Goal: Information Seeking & Learning: Compare options

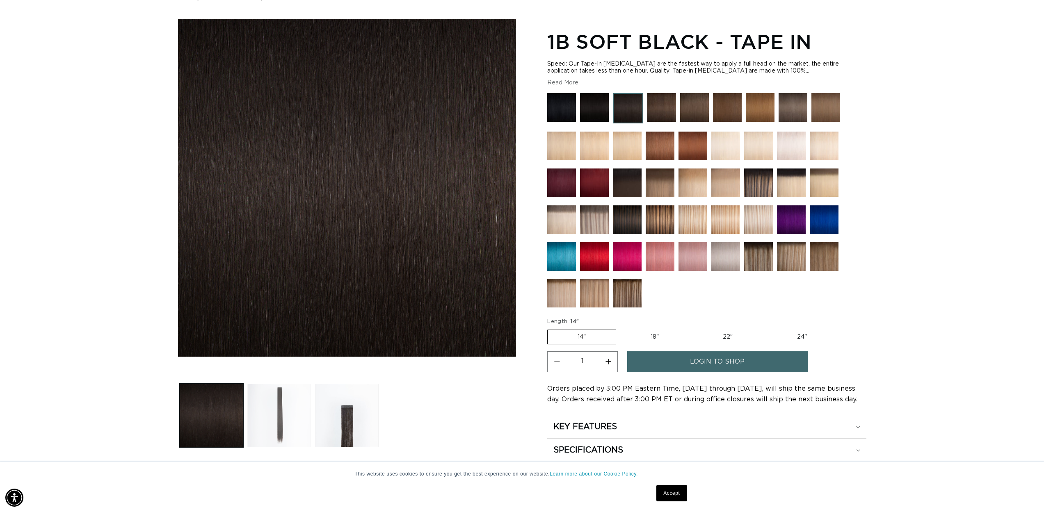
click at [299, 424] on button "Load image 2 in gallery view" at bounding box center [279, 416] width 64 height 64
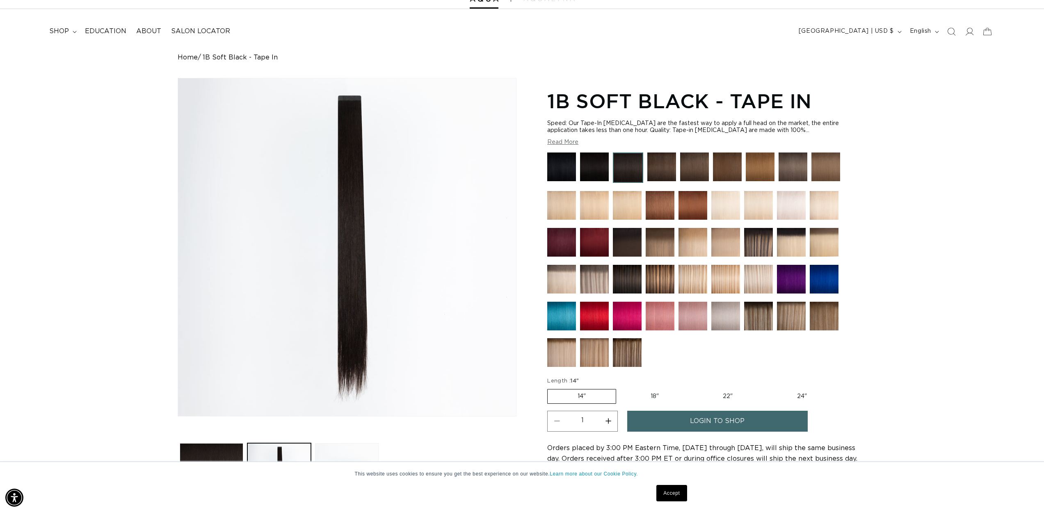
click at [669, 168] on img at bounding box center [661, 167] width 29 height 29
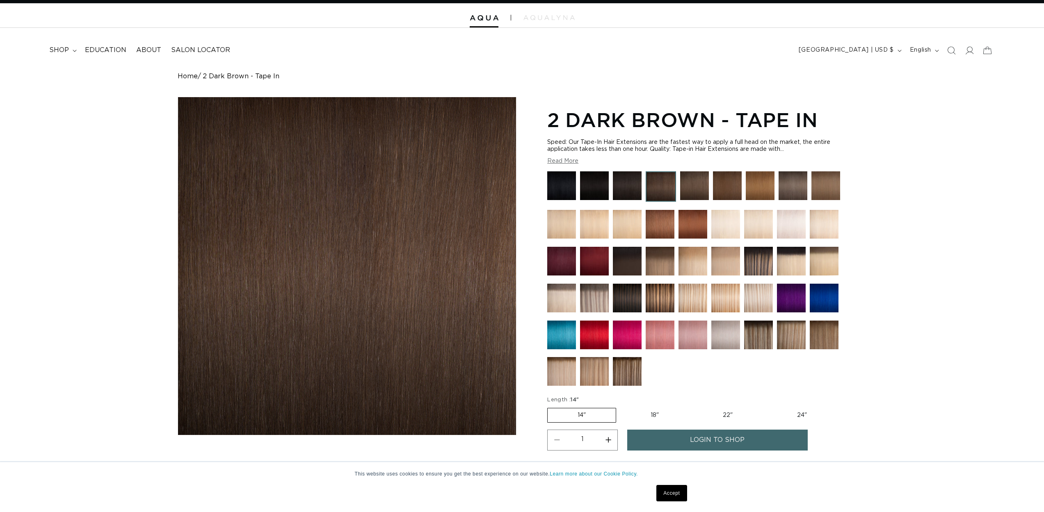
scroll to position [48, 0]
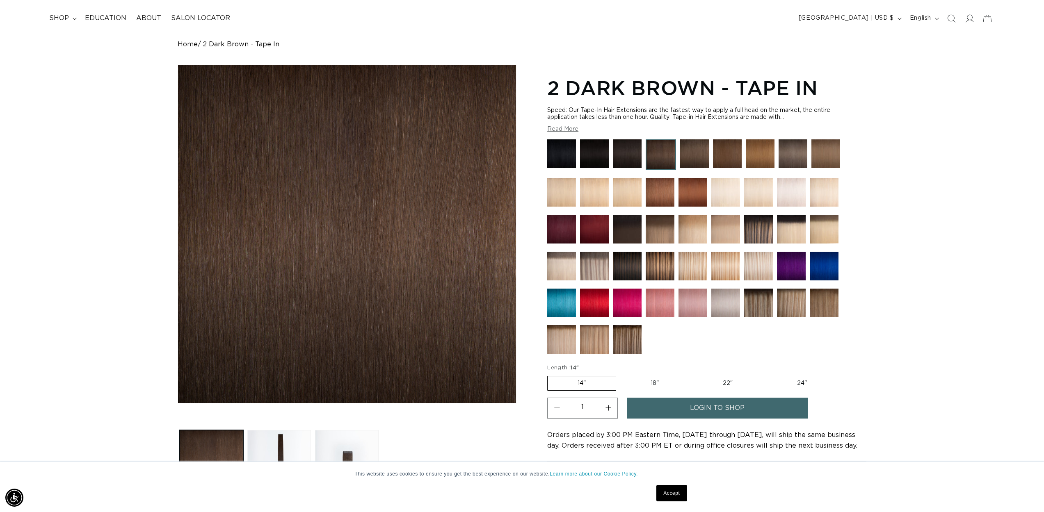
click at [633, 228] on img at bounding box center [627, 229] width 29 height 29
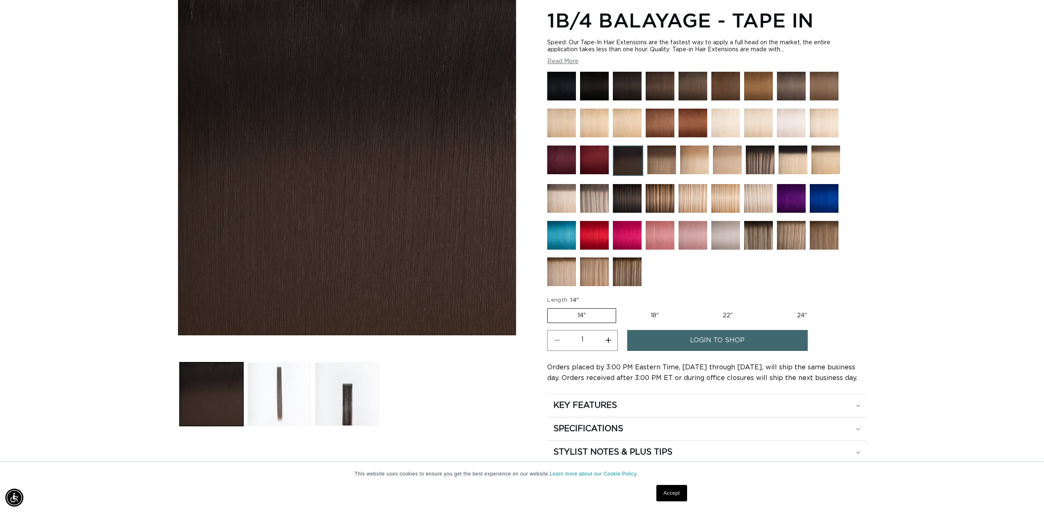
click at [301, 396] on button "Load image 2 in gallery view" at bounding box center [279, 395] width 64 height 64
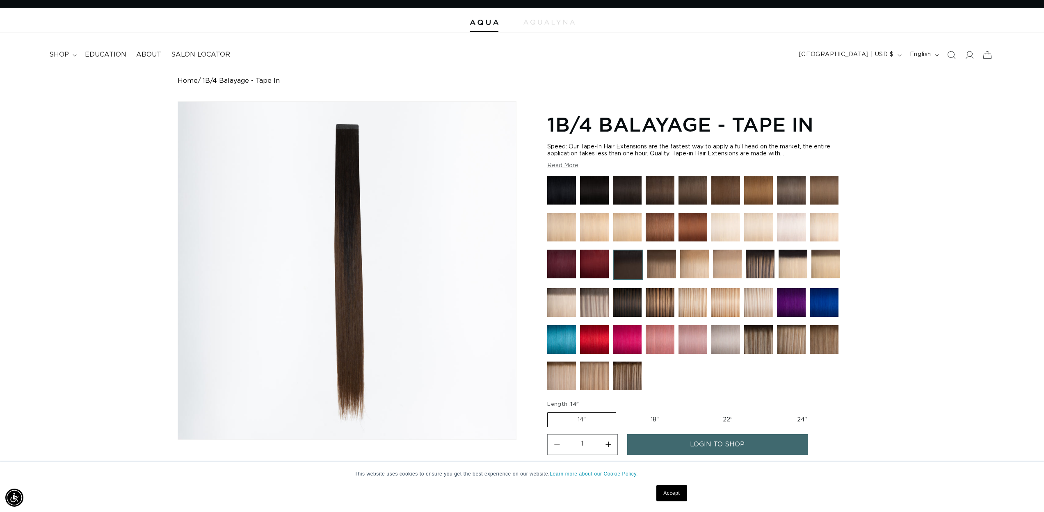
click at [597, 195] on img at bounding box center [594, 190] width 29 height 29
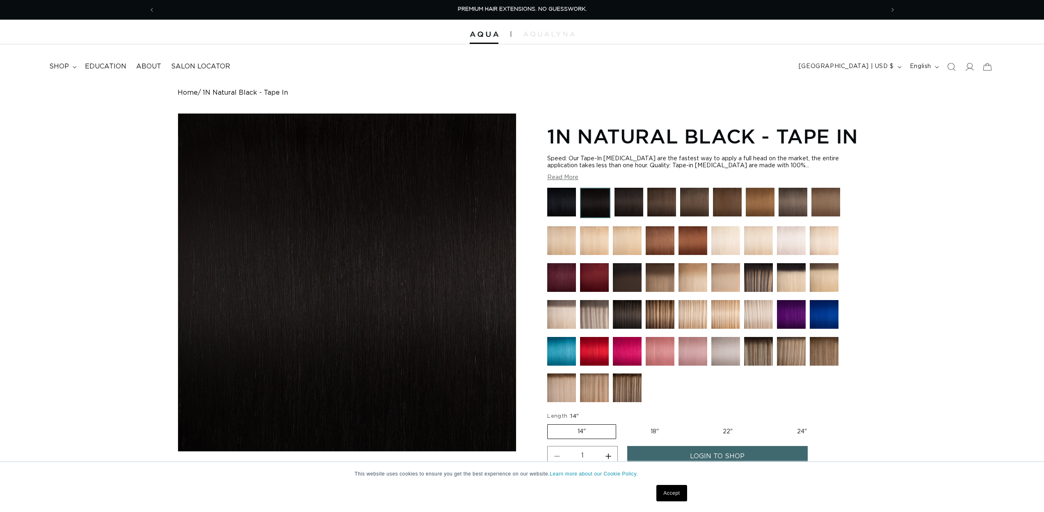
click at [573, 208] on img at bounding box center [561, 202] width 29 height 29
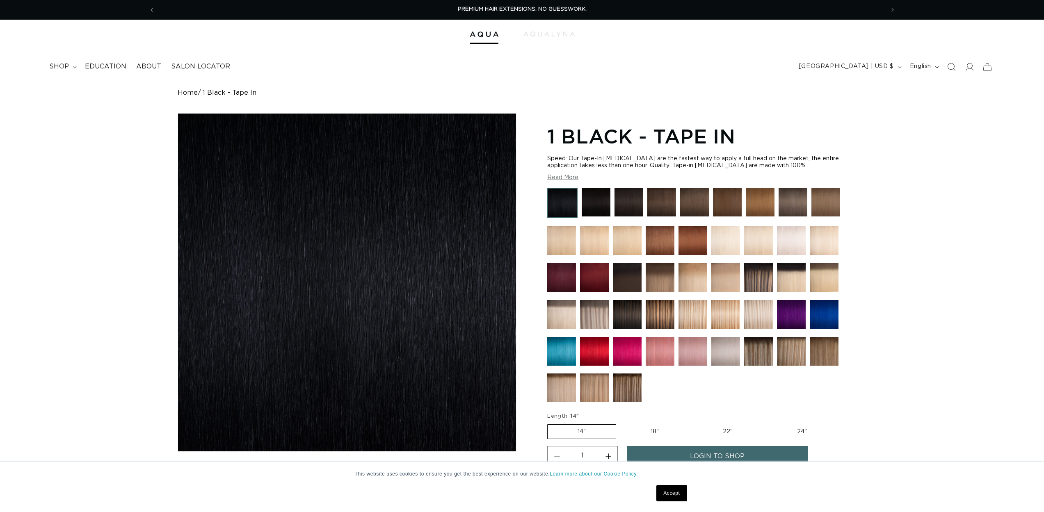
click at [629, 204] on img at bounding box center [628, 202] width 29 height 29
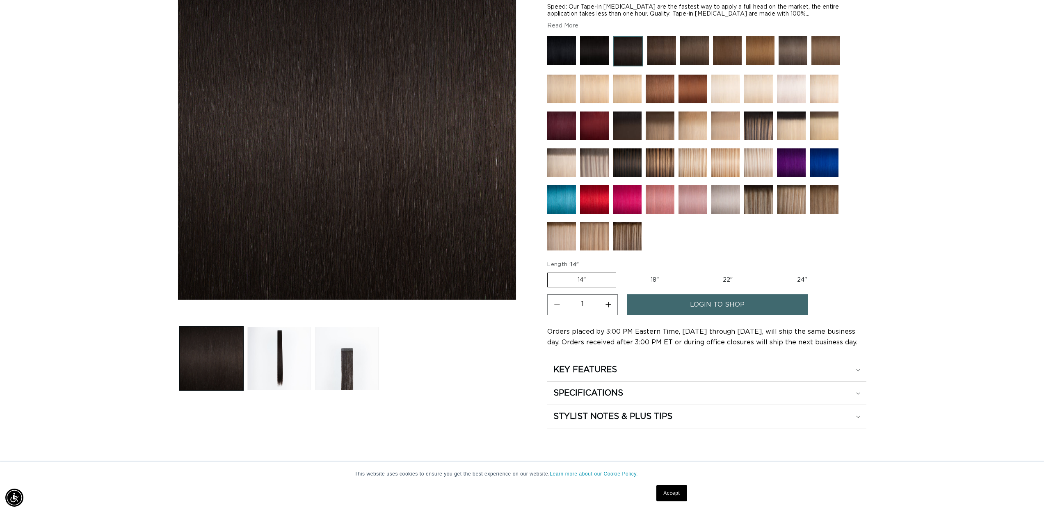
scroll to position [135, 0]
